Goal: Task Accomplishment & Management: Manage account settings

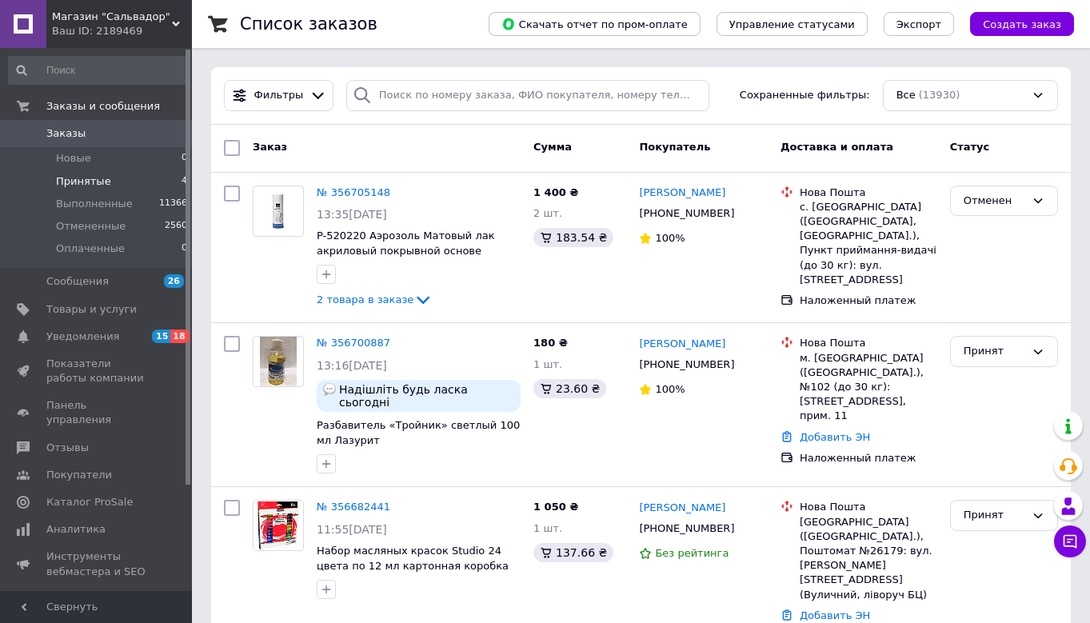
click at [81, 179] on span "Принятые" at bounding box center [83, 181] width 55 height 14
